Goal: Task Accomplishment & Management: Complete application form

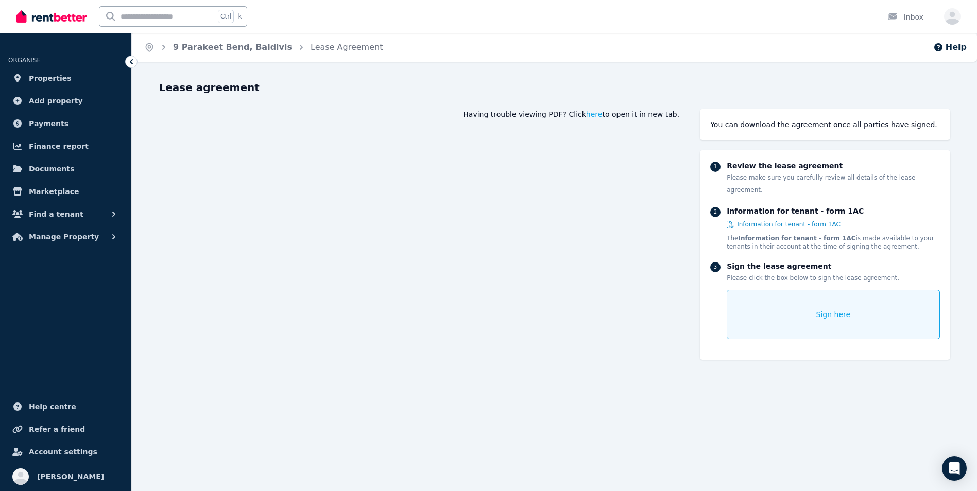
click at [819, 310] on span "Sign here" at bounding box center [833, 315] width 35 height 10
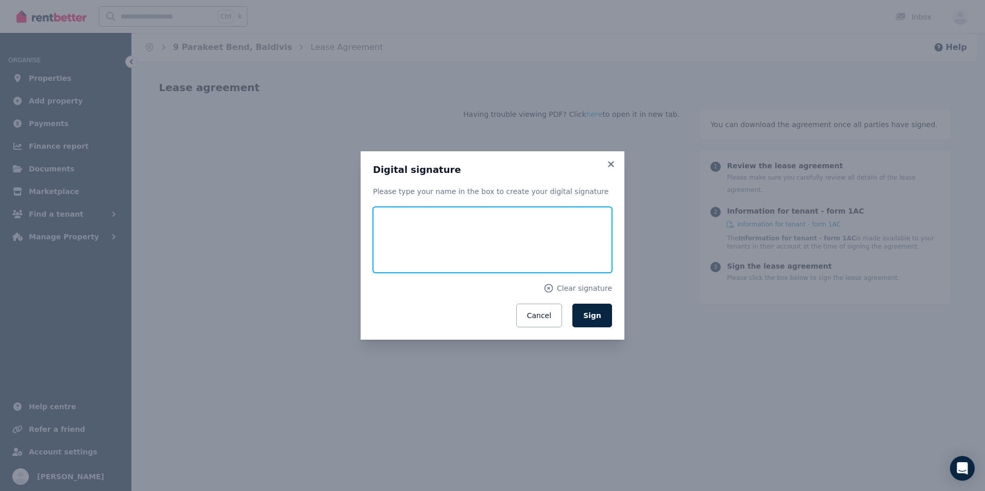
click at [424, 237] on input "text" at bounding box center [492, 240] width 239 height 66
click at [405, 246] on input "text" at bounding box center [492, 240] width 239 height 66
drag, startPoint x: 405, startPoint y: 246, endPoint x: 406, endPoint y: 217, distance: 29.4
click at [406, 217] on input "text" at bounding box center [492, 240] width 239 height 66
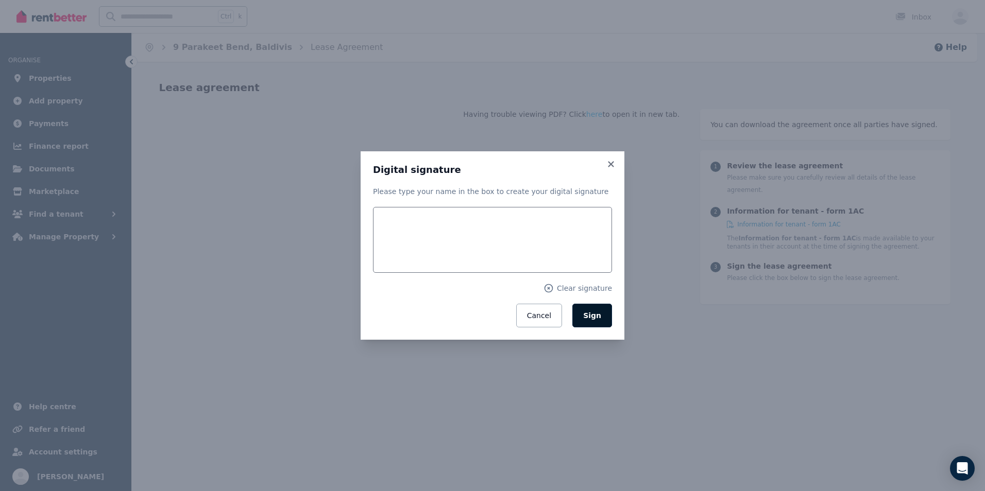
click at [599, 319] on span "Sign" at bounding box center [592, 316] width 18 height 8
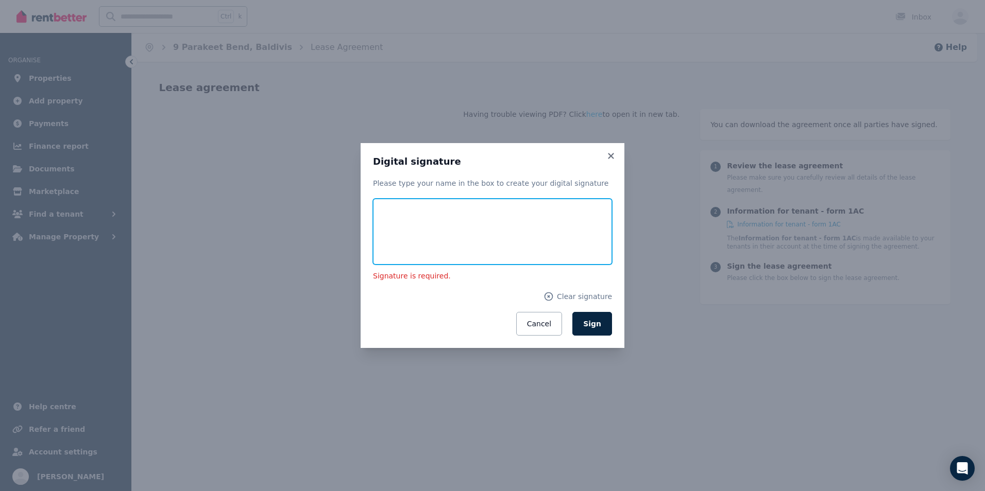
click at [443, 246] on input "text" at bounding box center [492, 232] width 239 height 66
type input "*****"
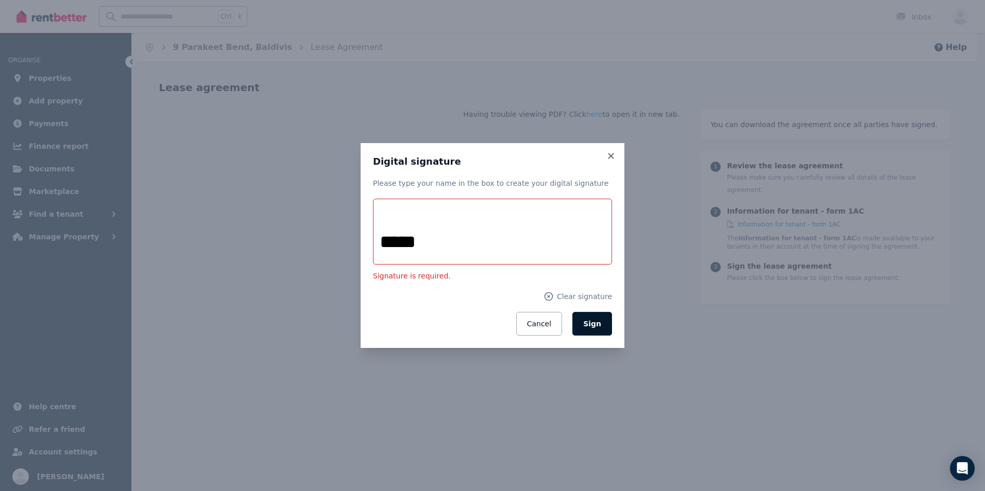
click at [598, 321] on span "Sign" at bounding box center [592, 324] width 18 height 8
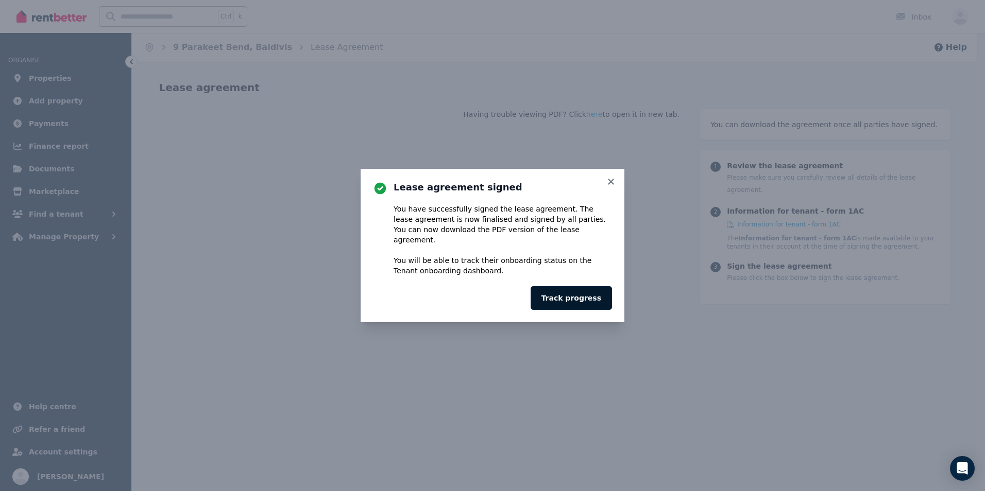
click at [568, 295] on button "Track progress" at bounding box center [571, 298] width 81 height 24
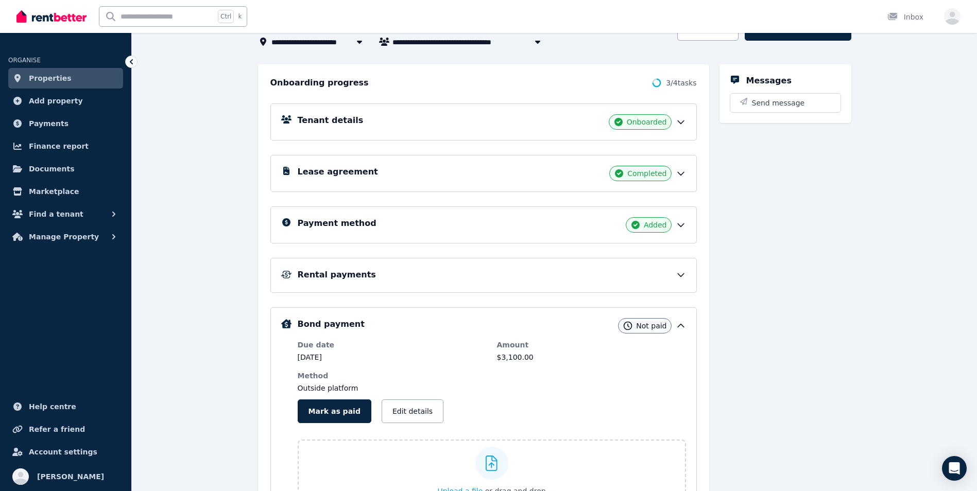
scroll to position [83, 0]
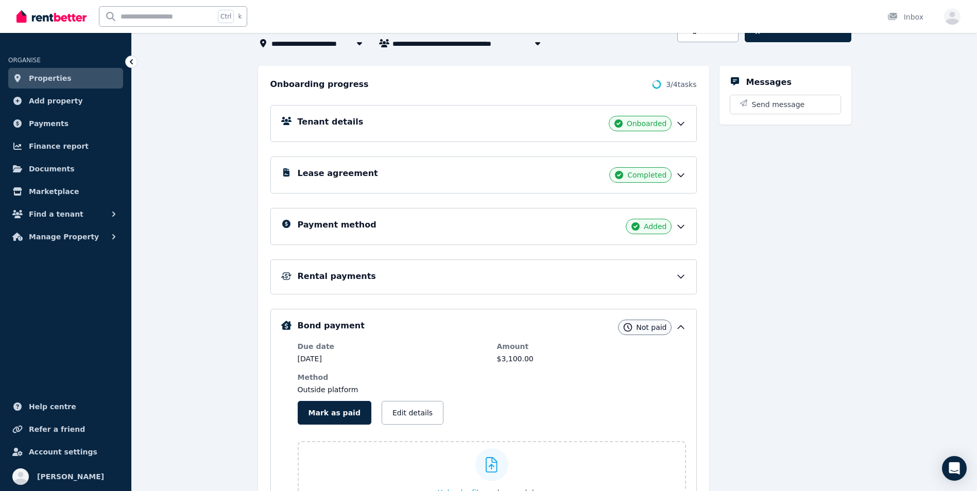
click at [658, 176] on span "Completed" at bounding box center [646, 175] width 39 height 10
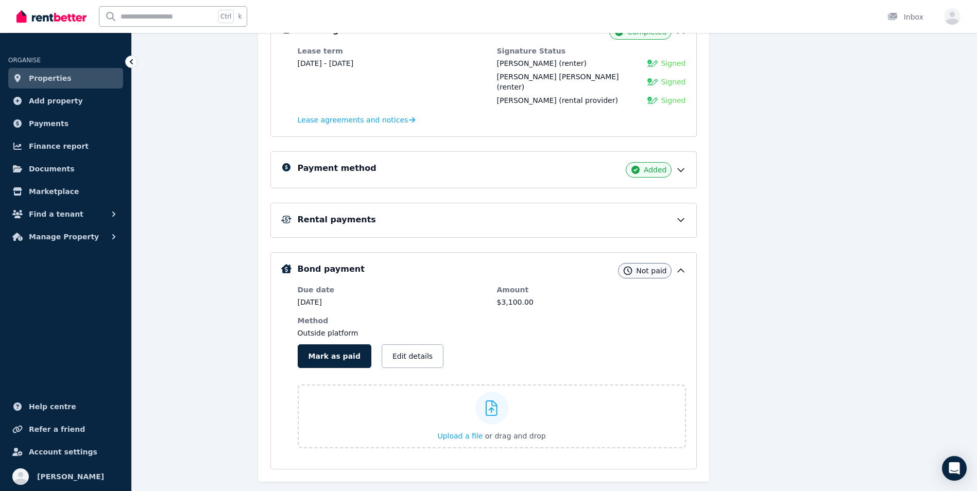
scroll to position [242, 0]
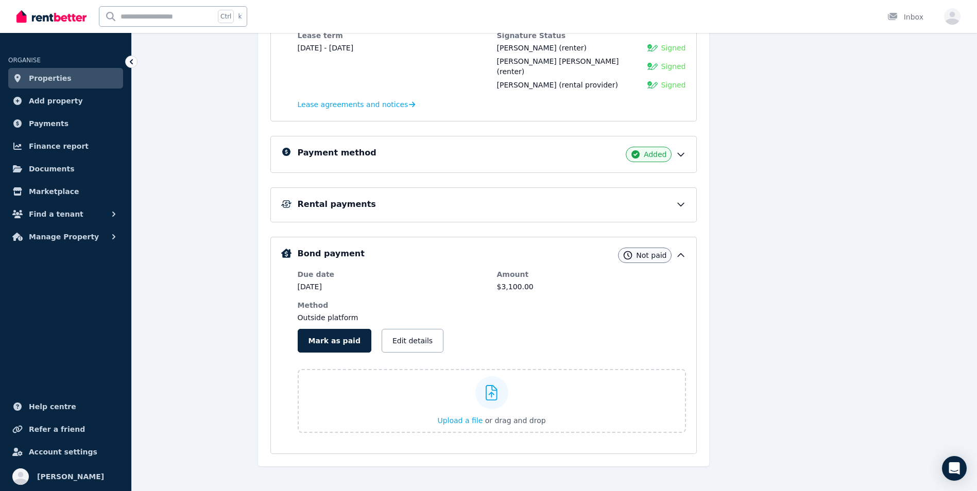
click at [659, 250] on span "Not paid" at bounding box center [651, 255] width 30 height 10
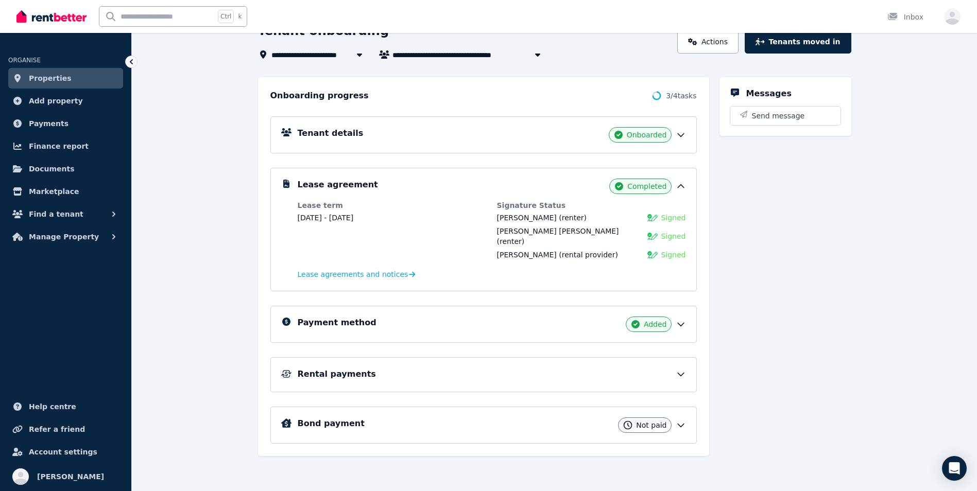
scroll to position [62, 0]
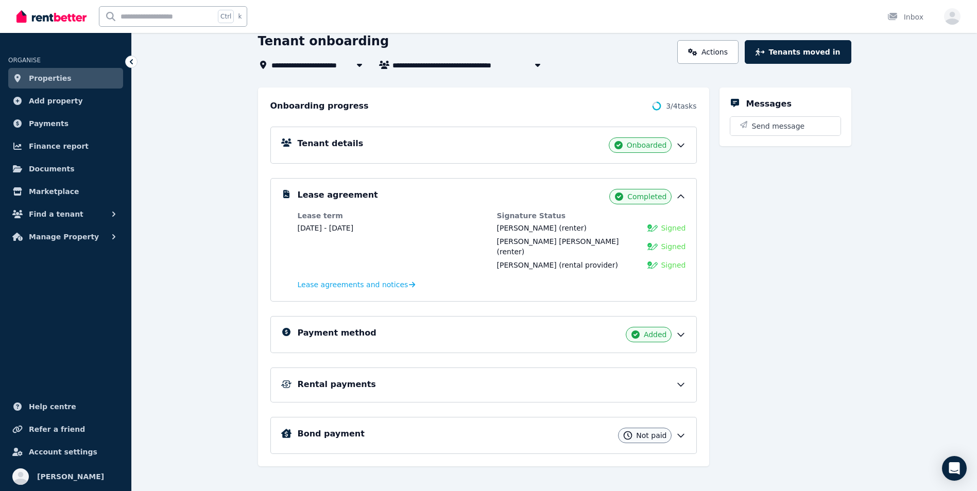
click at [352, 379] on h5 "Rental payments" at bounding box center [337, 385] width 78 height 12
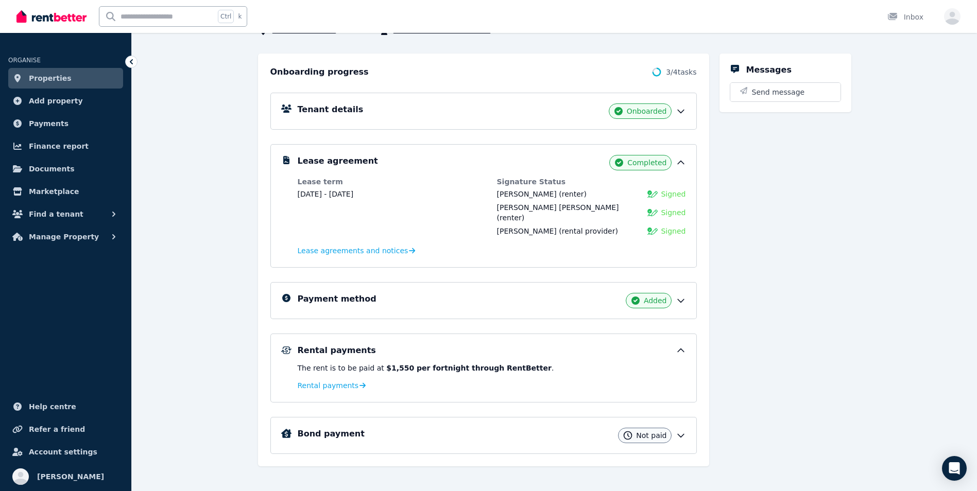
click at [338, 294] on h5 "Payment method" at bounding box center [337, 299] width 79 height 12
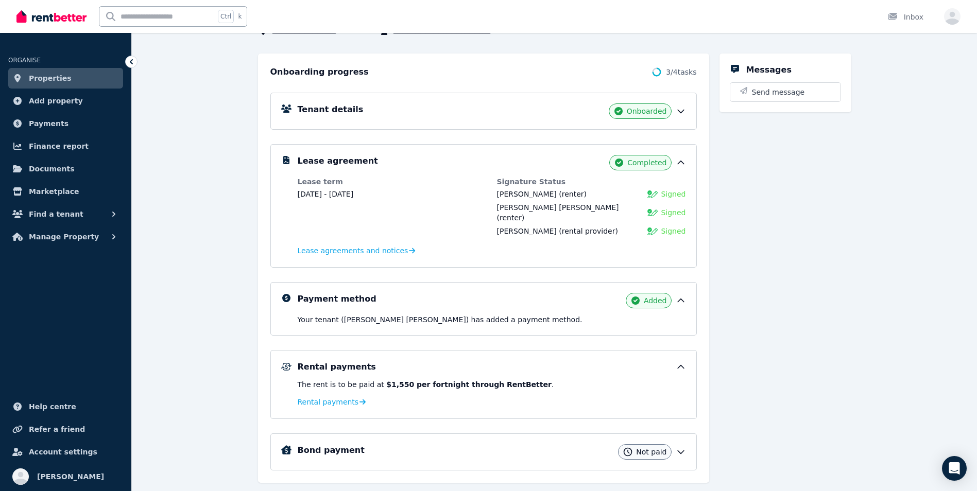
scroll to position [112, 0]
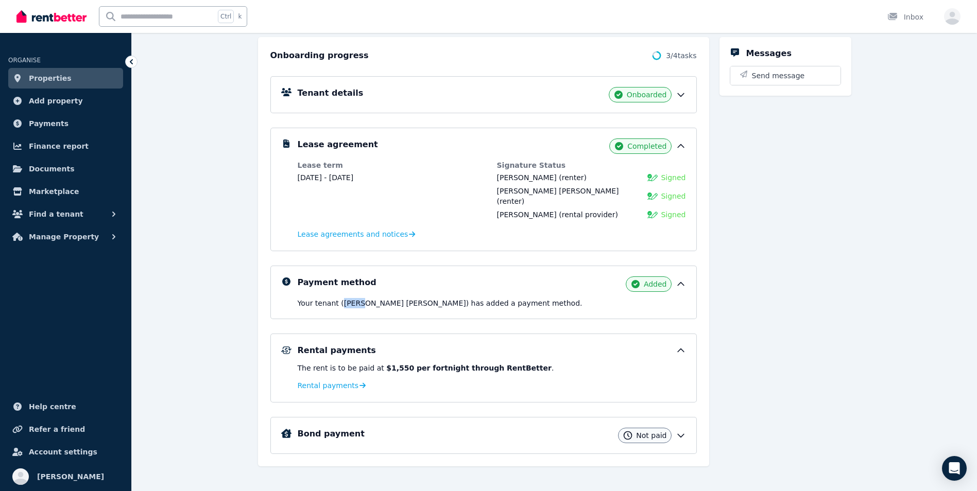
click at [338, 298] on p "Your tenant ([PERSON_NAME] [PERSON_NAME]) has added a payment method." at bounding box center [492, 303] width 388 height 10
drag, startPoint x: 338, startPoint y: 294, endPoint x: 414, endPoint y: 277, distance: 77.6
click at [414, 277] on div "Payment method Added" at bounding box center [492, 284] width 388 height 15
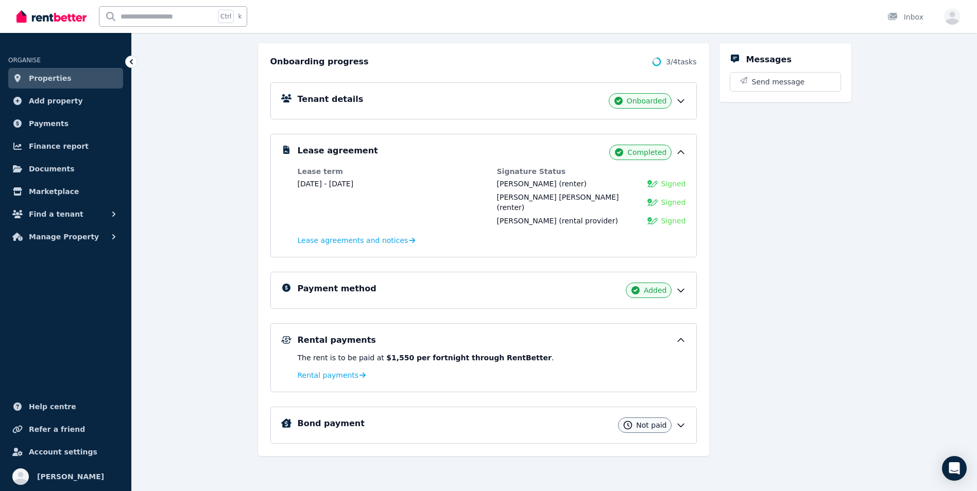
scroll to position [96, 0]
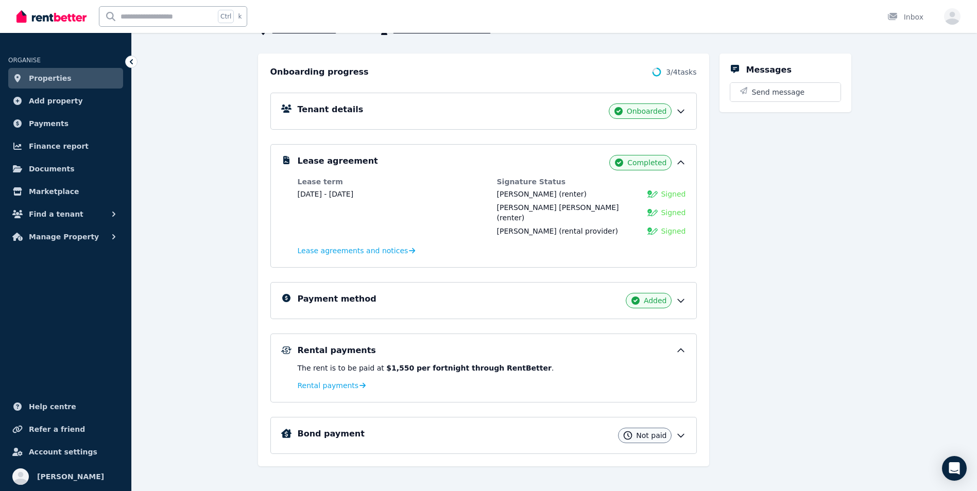
click at [684, 296] on icon at bounding box center [681, 301] width 10 height 10
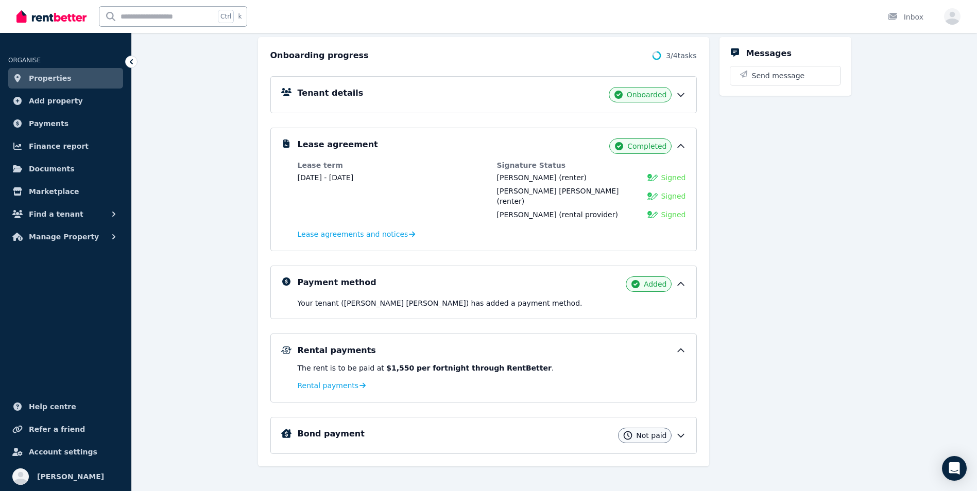
click at [683, 279] on icon at bounding box center [681, 284] width 10 height 10
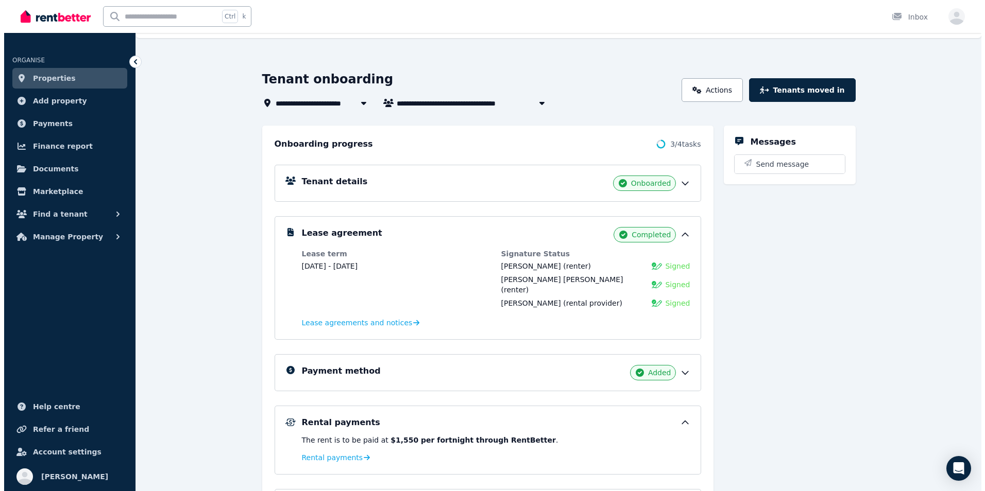
scroll to position [0, 0]
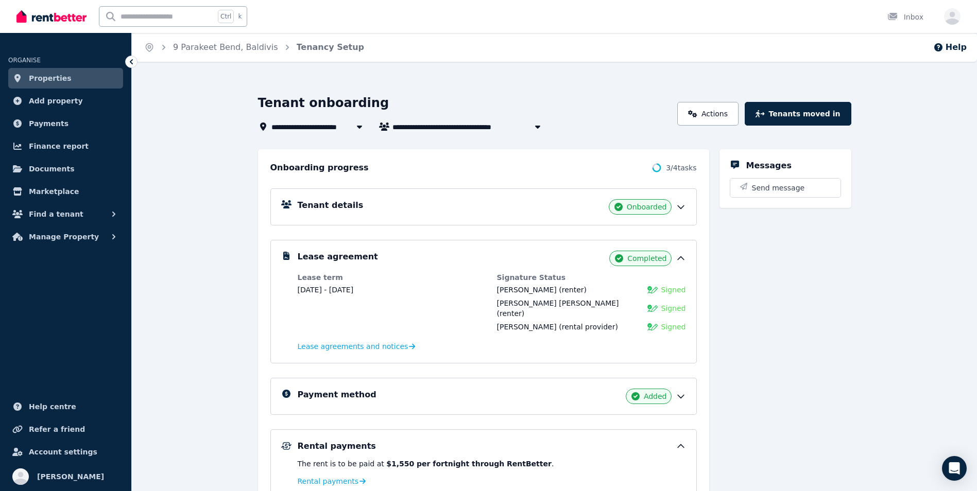
click at [74, 73] on link "Properties" at bounding box center [65, 78] width 115 height 21
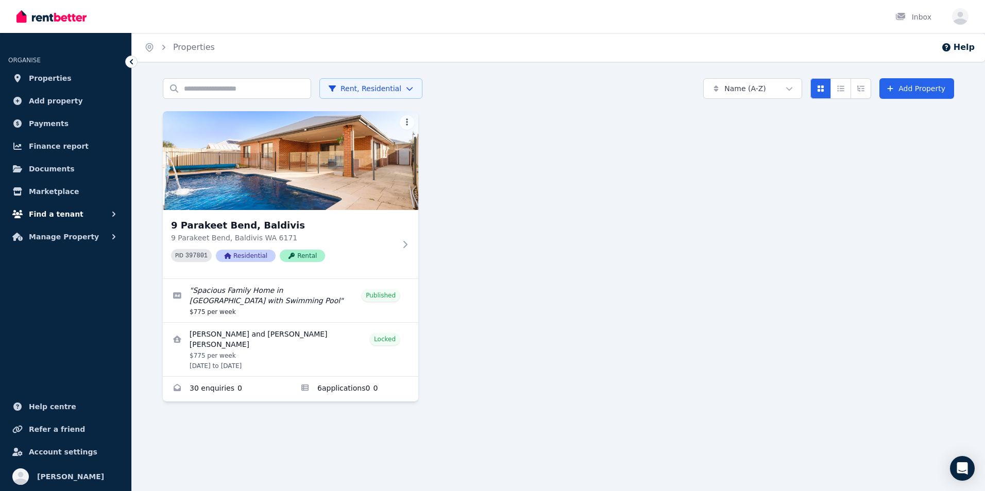
click at [74, 218] on button "Find a tenant" at bounding box center [65, 214] width 115 height 21
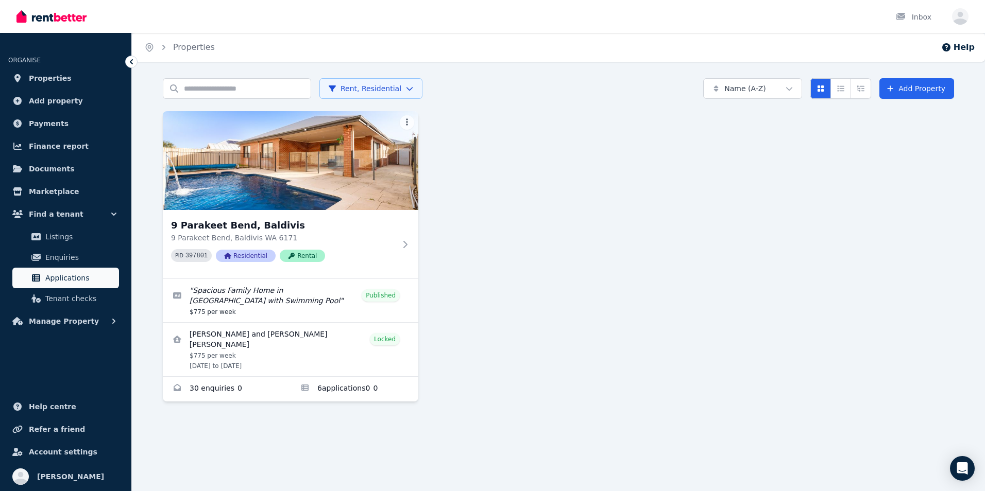
click at [59, 275] on span "Applications" at bounding box center [80, 278] width 70 height 12
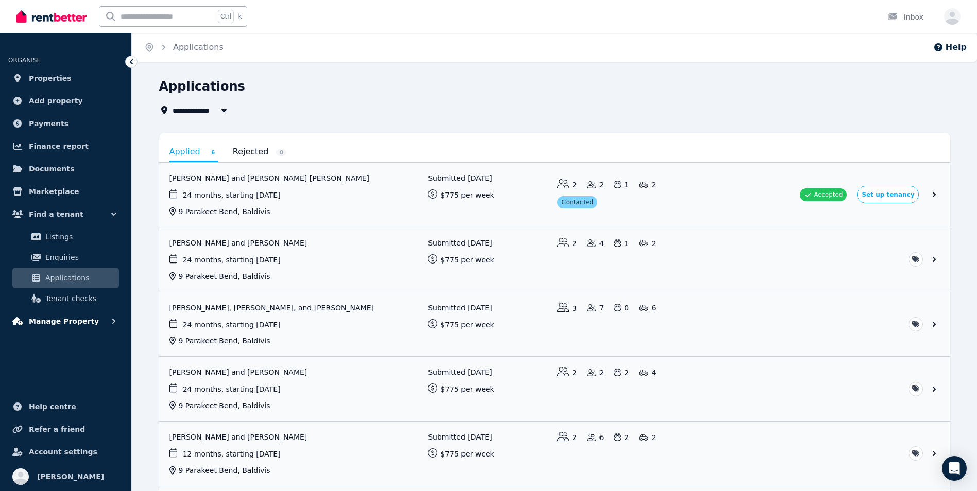
click at [67, 319] on span "Manage Property" at bounding box center [64, 321] width 70 height 12
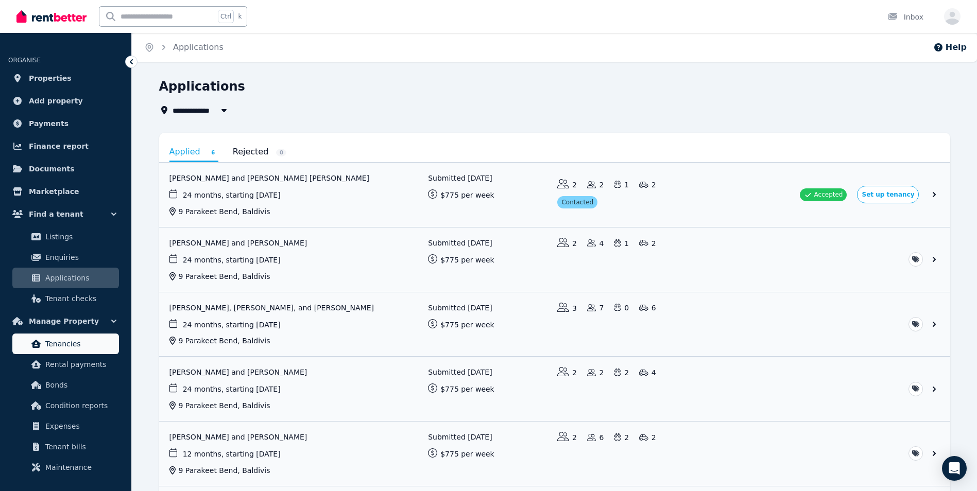
click at [72, 343] on span "Tenancies" at bounding box center [80, 344] width 70 height 12
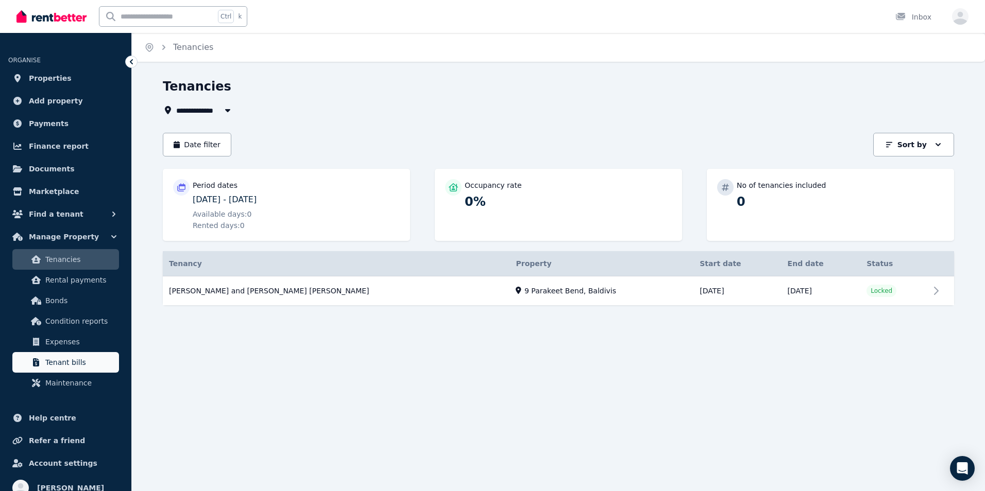
click at [67, 357] on span "Tenant bills" at bounding box center [80, 362] width 70 height 12
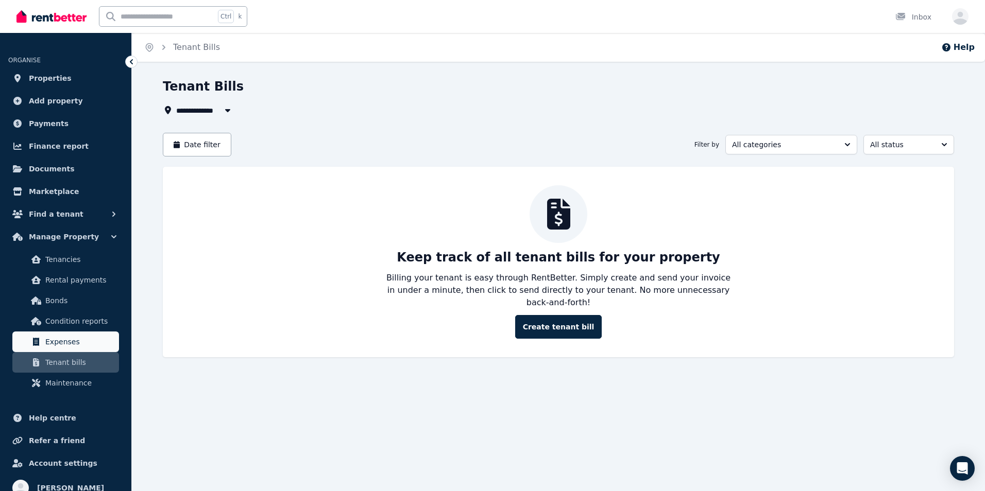
click at [63, 344] on span "Expenses" at bounding box center [80, 342] width 70 height 12
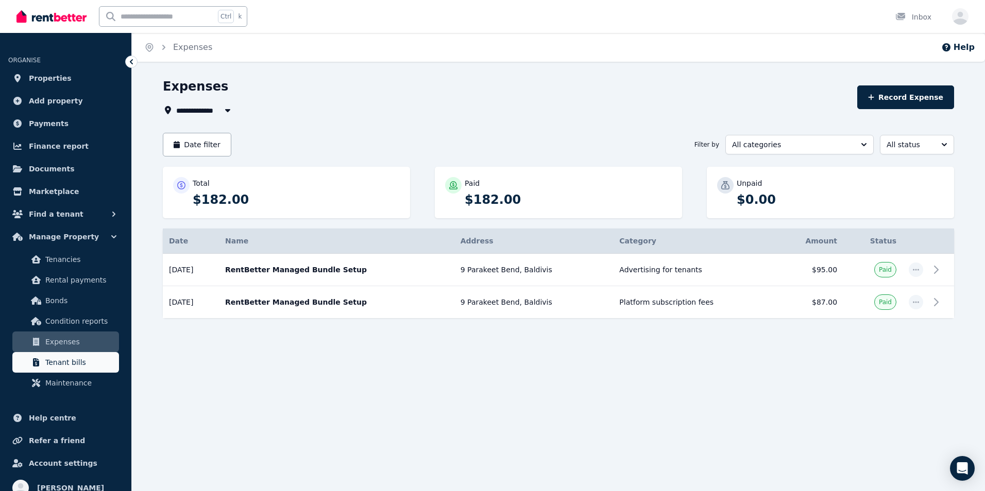
click at [57, 356] on link "Tenant bills" at bounding box center [65, 362] width 107 height 21
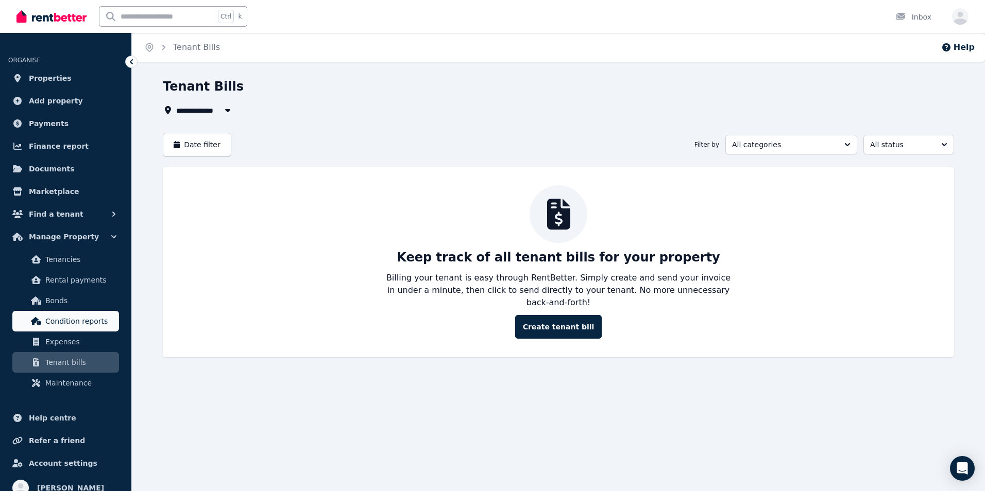
click at [62, 328] on link "Condition reports" at bounding box center [65, 321] width 107 height 21
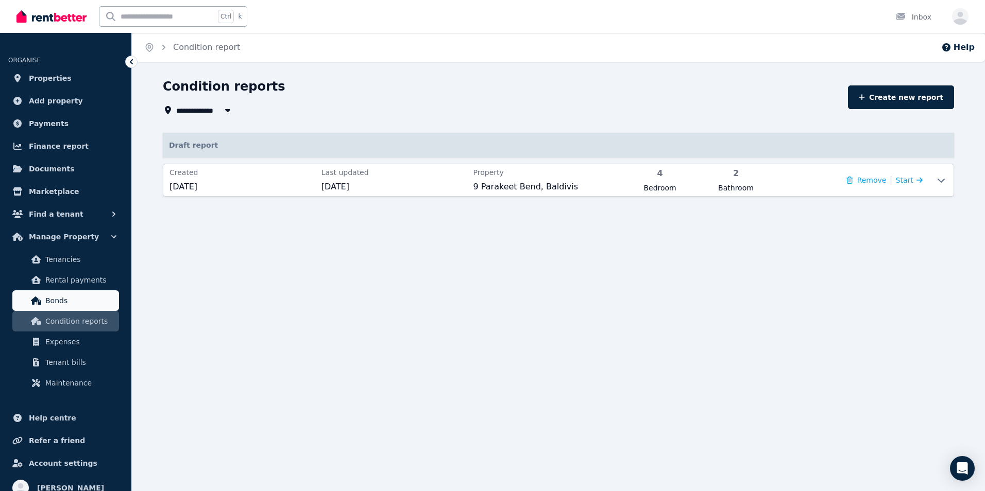
click at [56, 301] on span "Bonds" at bounding box center [80, 301] width 70 height 12
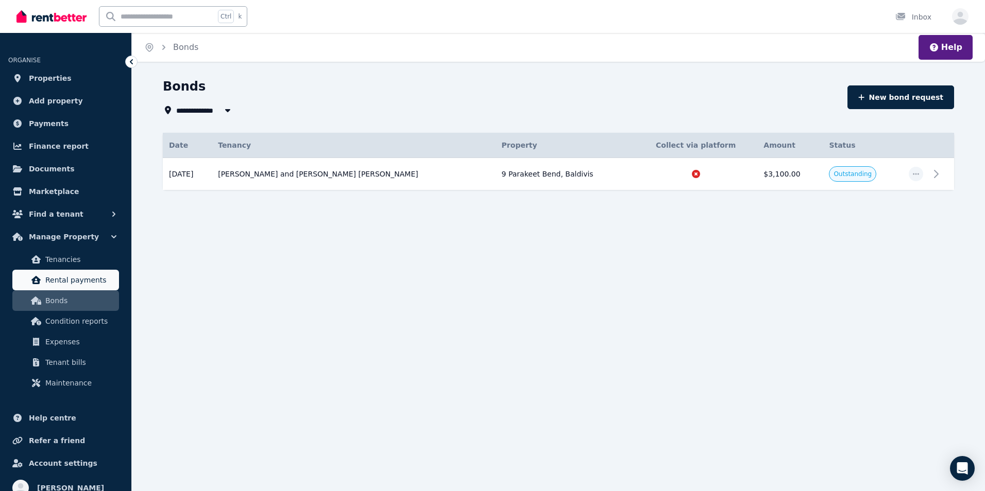
click at [69, 285] on span "Rental payments" at bounding box center [80, 280] width 70 height 12
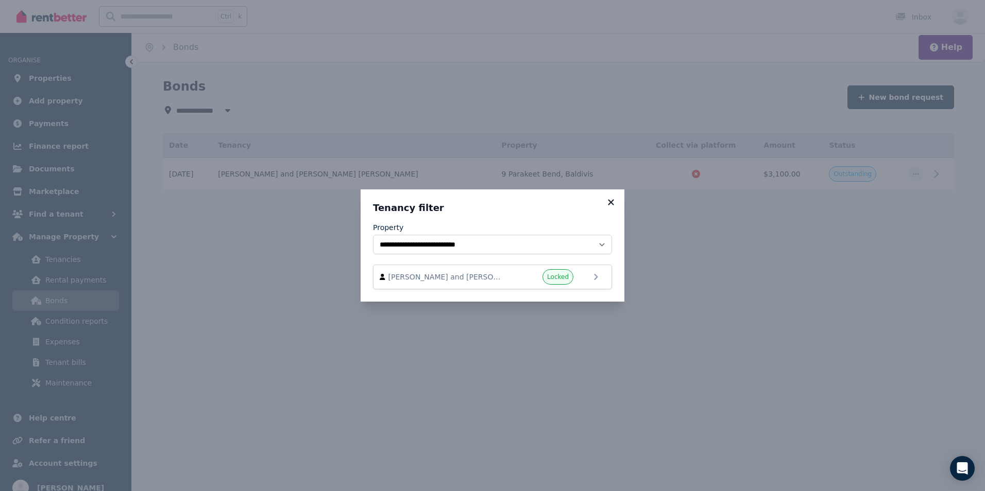
click at [608, 201] on icon at bounding box center [611, 202] width 10 height 9
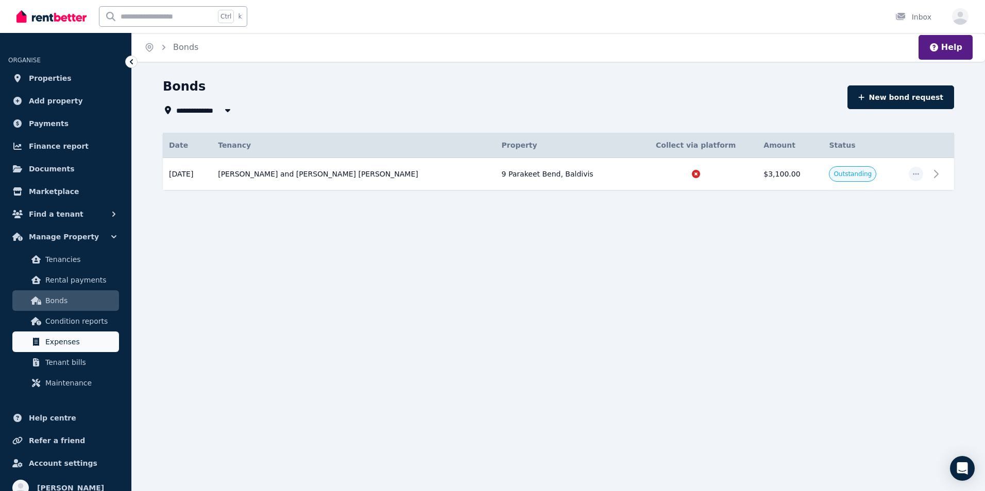
click at [78, 343] on span "Expenses" at bounding box center [80, 342] width 70 height 12
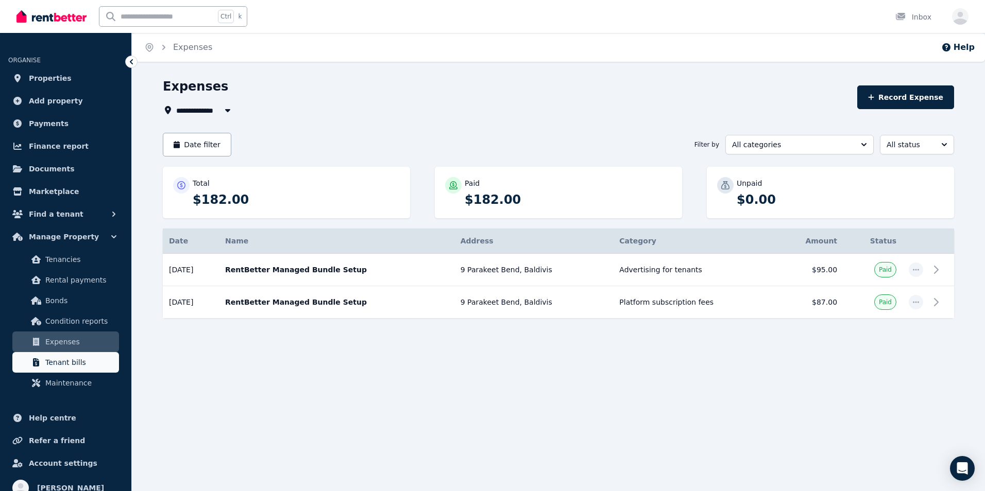
click at [68, 365] on span "Tenant bills" at bounding box center [80, 362] width 70 height 12
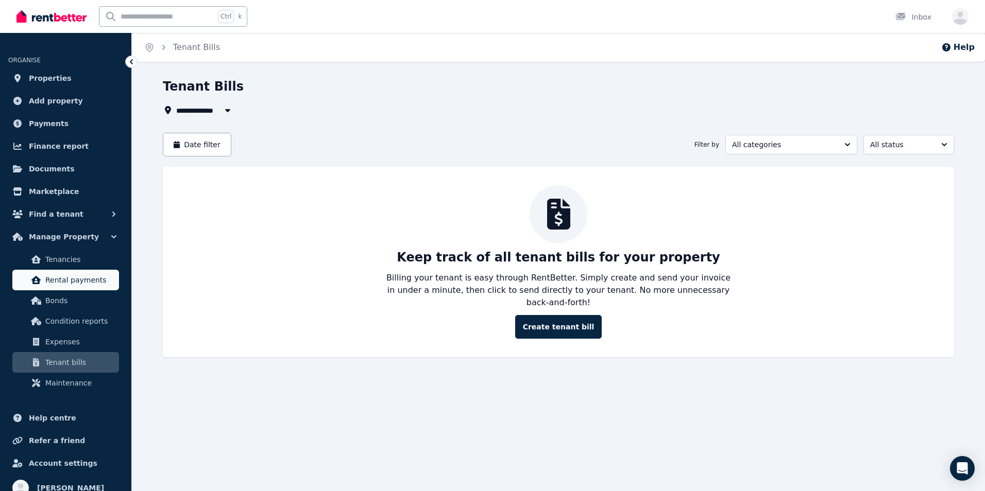
click at [76, 283] on span "Rental payments" at bounding box center [80, 280] width 70 height 12
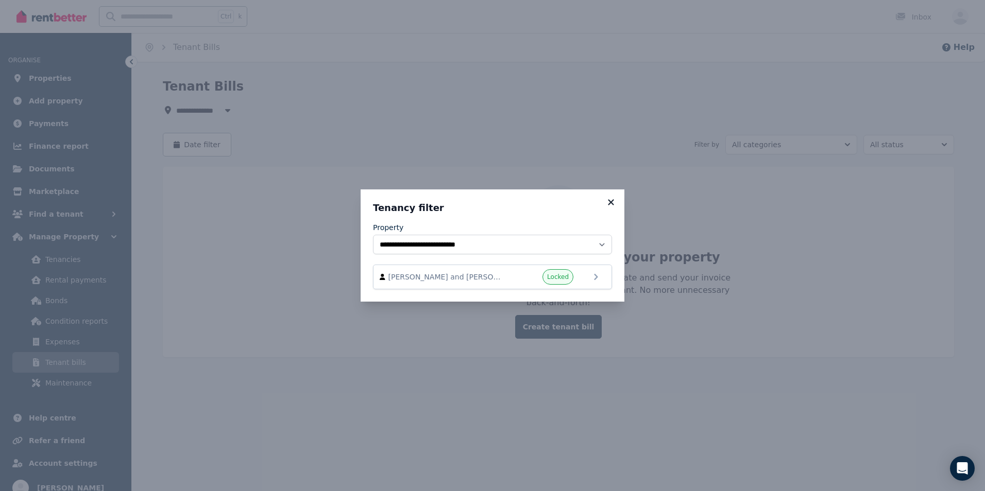
click at [611, 204] on icon at bounding box center [611, 202] width 10 height 9
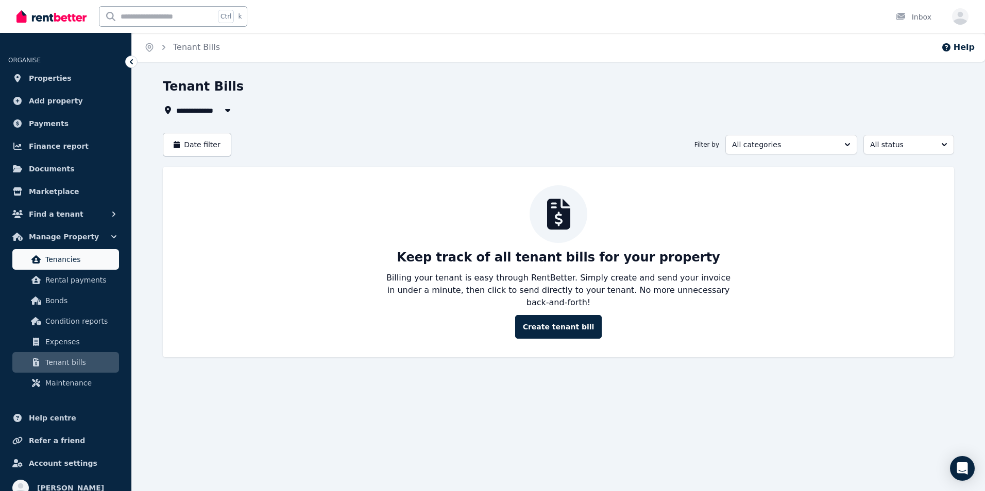
click at [77, 255] on span "Tenancies" at bounding box center [80, 259] width 70 height 12
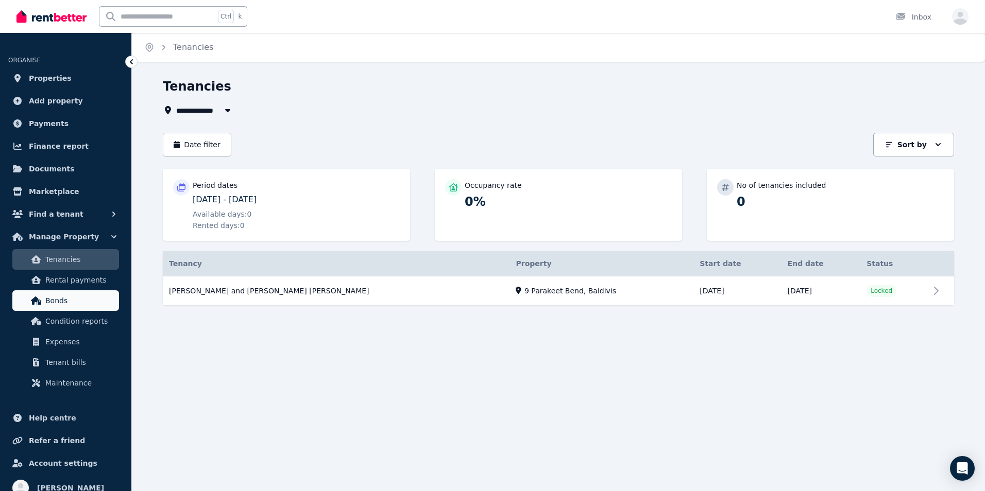
click at [66, 305] on span "Bonds" at bounding box center [80, 301] width 70 height 12
